Goal: Task Accomplishment & Management: Manage account settings

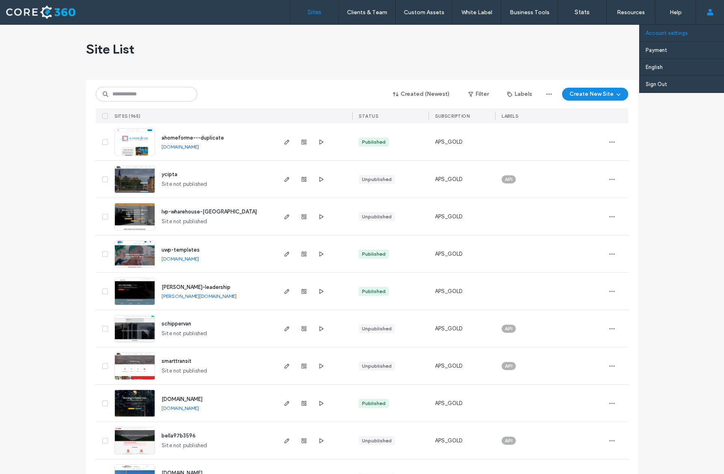
click at [673, 34] on label "Account settings" at bounding box center [667, 33] width 42 height 6
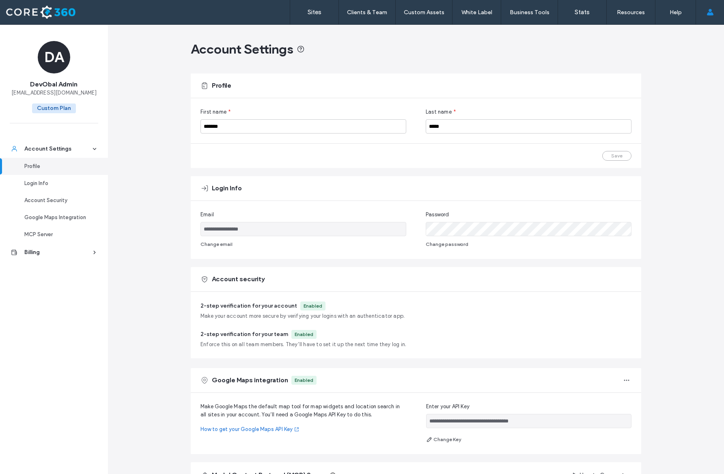
click at [308, 311] on div "2-step verification for your account Enabled Make your account more secure by v…" at bounding box center [302, 311] width 204 height 19
click at [308, 309] on div "Enabled" at bounding box center [313, 305] width 19 height 7
click at [309, 340] on div "2-step verification for your team Enabled Enforce this on all team members. The…" at bounding box center [303, 339] width 206 height 19
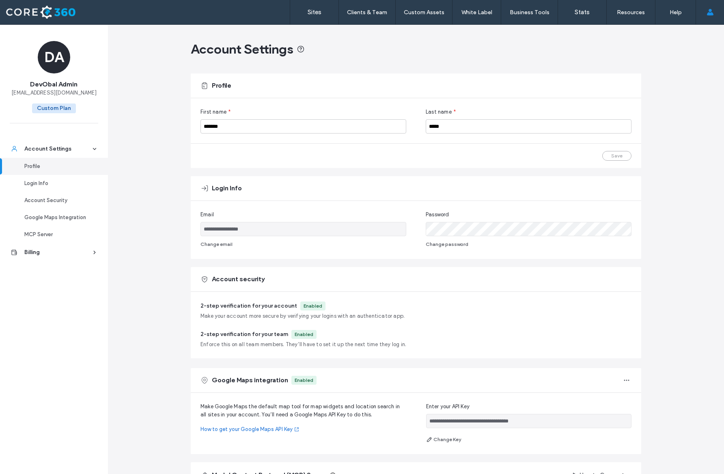
click at [301, 334] on div "Enabled" at bounding box center [304, 334] width 19 height 7
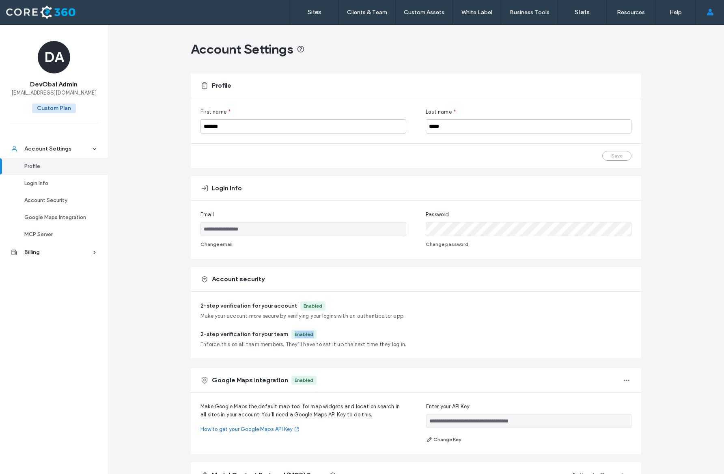
click at [373, 339] on div "2-step verification for your team Enabled Enforce this on all team members. The…" at bounding box center [303, 339] width 206 height 19
click at [73, 180] on div "Login Info" at bounding box center [57, 183] width 67 height 8
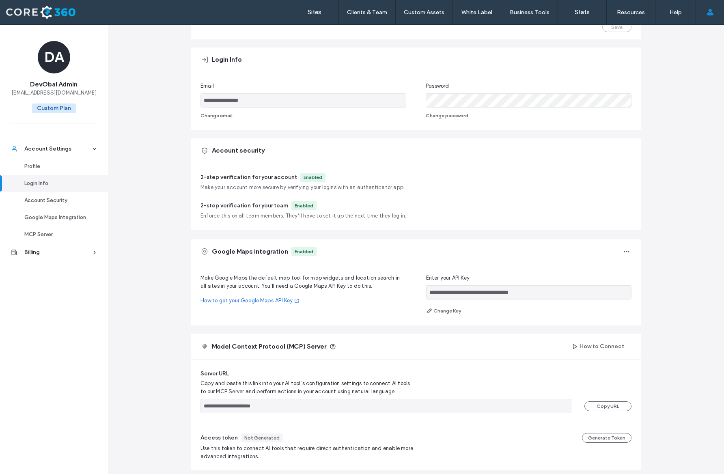
scroll to position [151, 0]
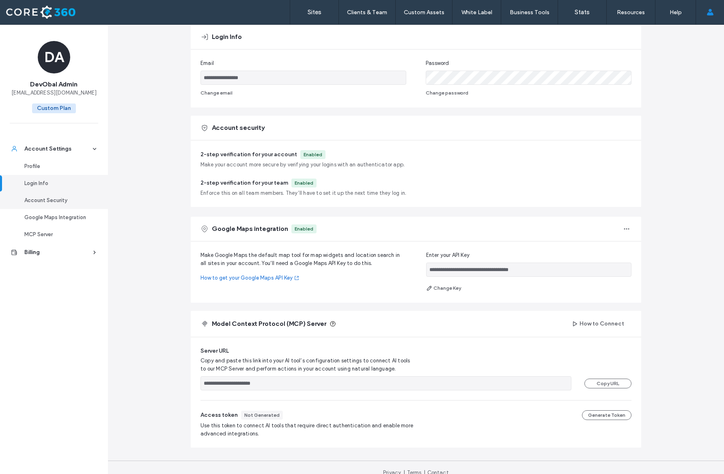
click at [65, 200] on div "Account Security" at bounding box center [57, 200] width 67 height 8
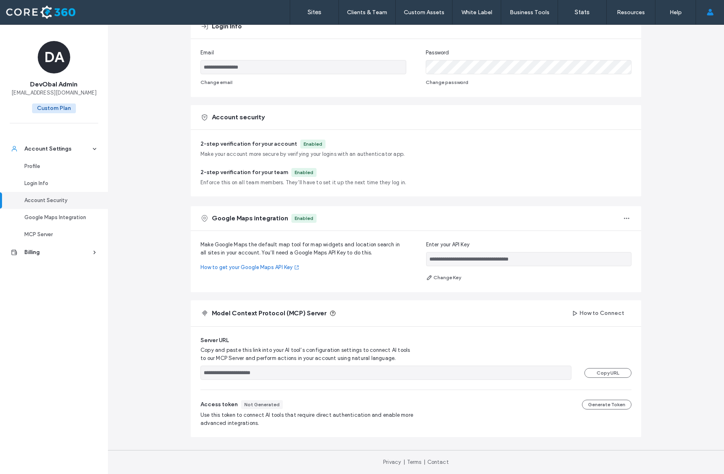
click at [226, 123] on div "Account security" at bounding box center [416, 117] width 450 height 24
click at [323, 15] on link "Sites" at bounding box center [314, 12] width 48 height 24
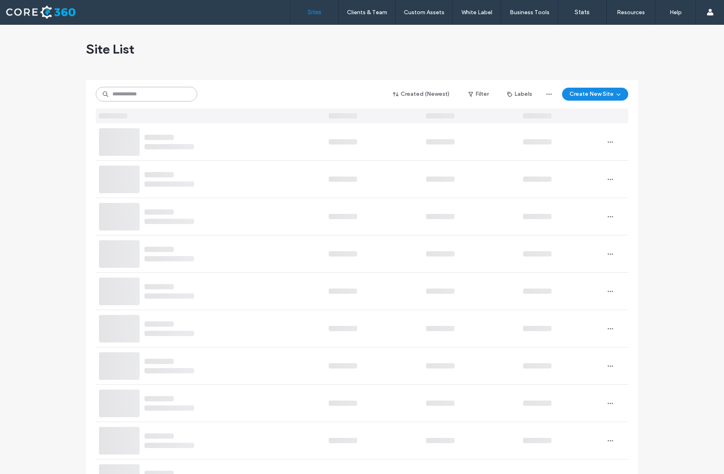
click at [175, 93] on input at bounding box center [146, 94] width 101 height 15
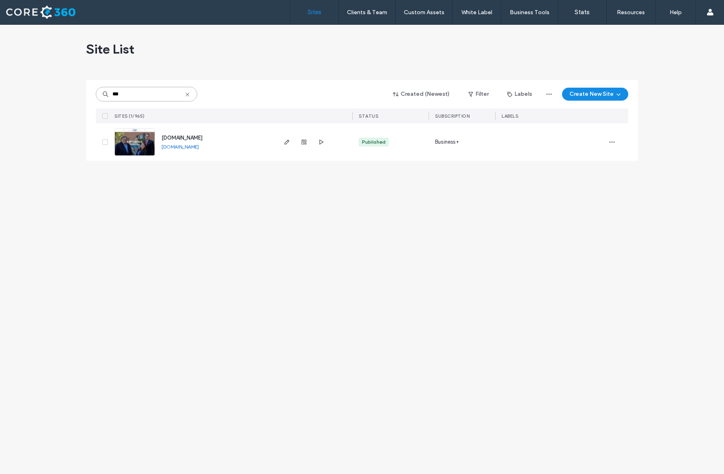
type input "***"
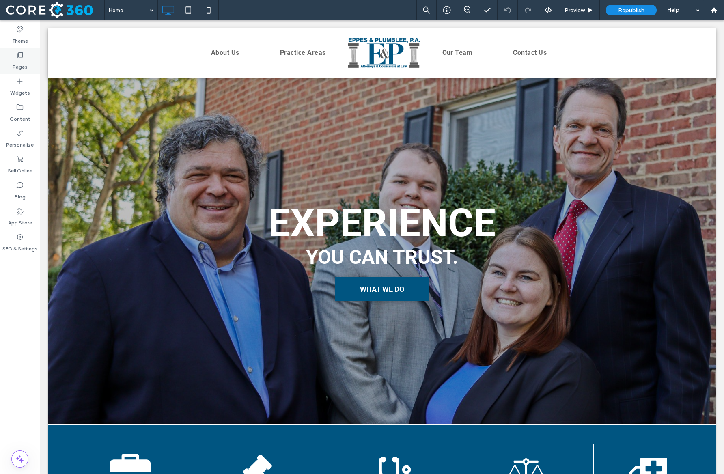
click at [24, 70] on label "Pages" at bounding box center [20, 64] width 15 height 11
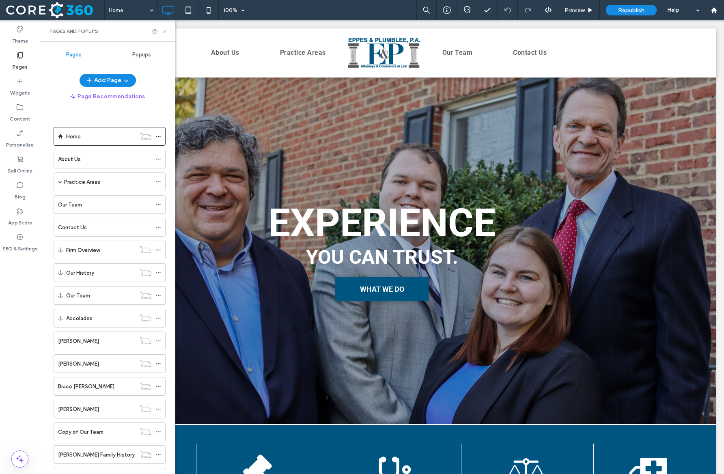
click at [164, 32] on use at bounding box center [164, 31] width 3 height 3
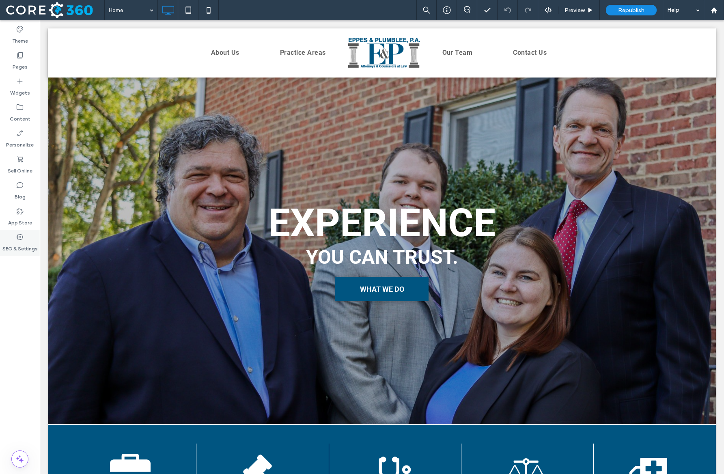
click at [10, 248] on label "SEO & Settings" at bounding box center [19, 246] width 35 height 11
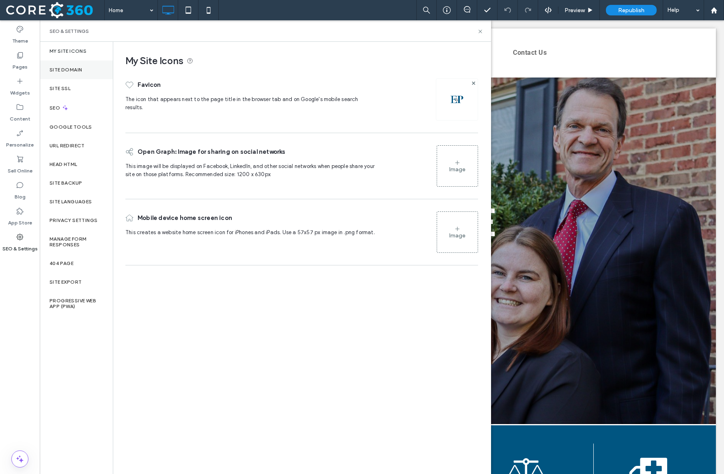
click at [79, 70] on label "Site Domain" at bounding box center [66, 70] width 32 height 6
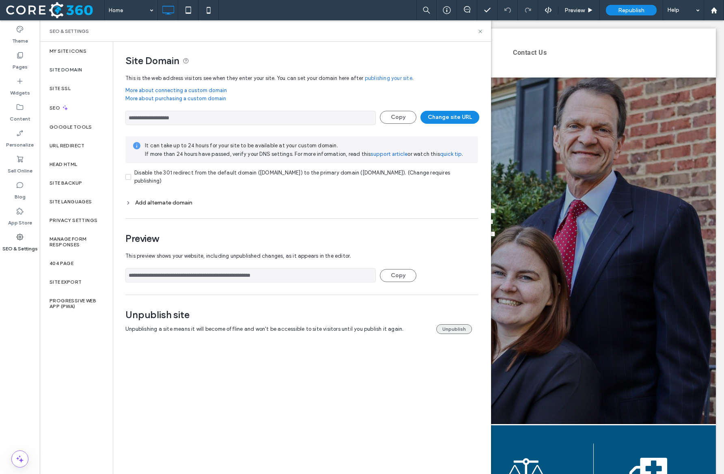
click at [465, 330] on button "Unpublish" at bounding box center [454, 329] width 36 height 10
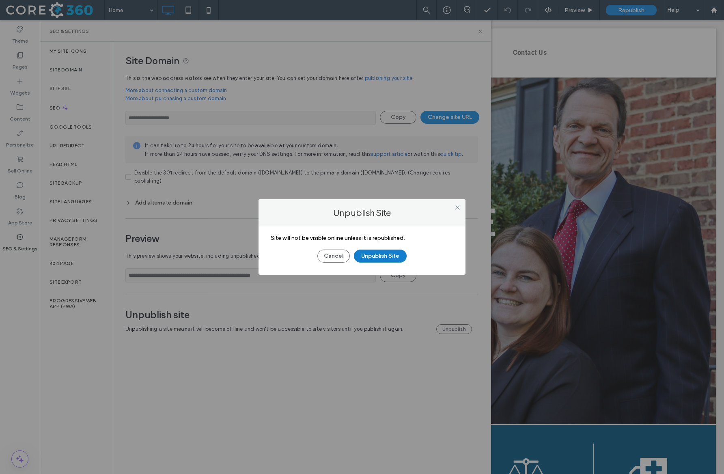
click at [392, 255] on button "Unpublish Site" at bounding box center [380, 256] width 53 height 13
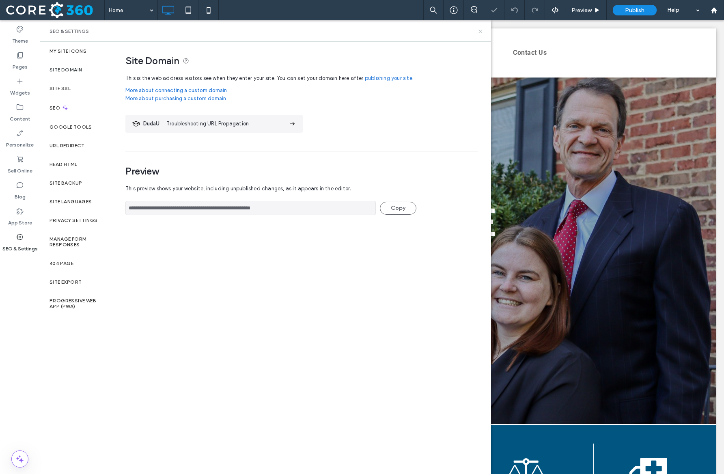
click at [481, 30] on icon at bounding box center [480, 31] width 6 height 6
